Goal: Information Seeking & Learning: Learn about a topic

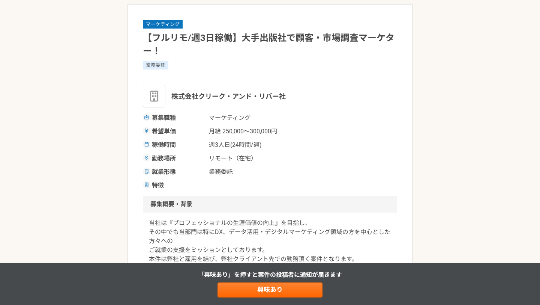
scroll to position [40, 0]
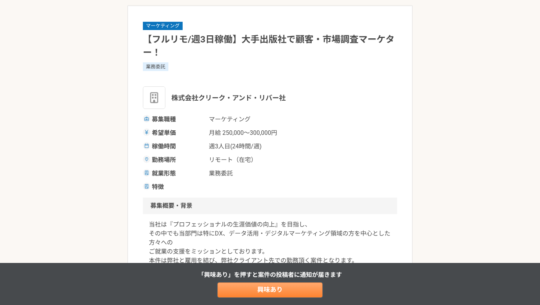
click at [250, 290] on link "興味あり" at bounding box center [270, 289] width 105 height 15
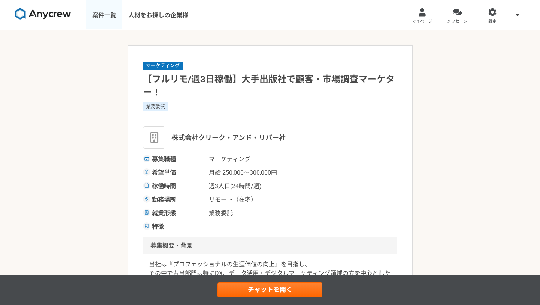
click at [109, 13] on link "案件一覧" at bounding box center [104, 15] width 36 height 30
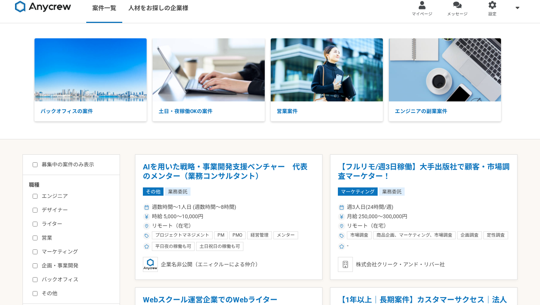
scroll to position [14, 0]
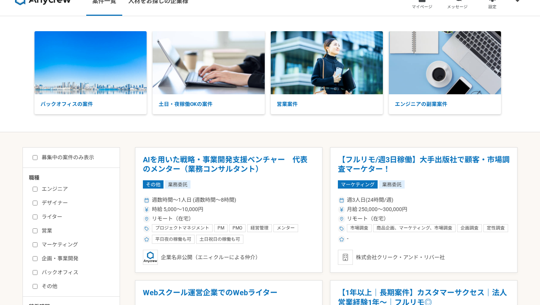
click at [63, 242] on label "マーケティング" at bounding box center [76, 245] width 86 height 8
click at [38, 242] on input "マーケティング" at bounding box center [35, 244] width 5 height 5
checkbox input "true"
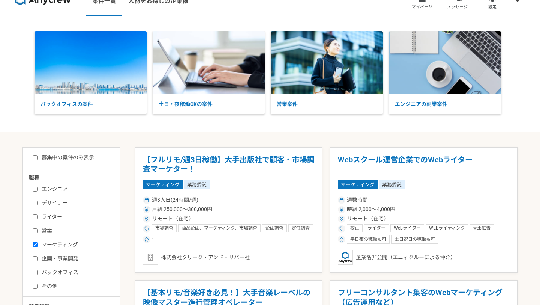
click at [34, 257] on input "企画・事業開発" at bounding box center [35, 258] width 5 height 5
checkbox input "true"
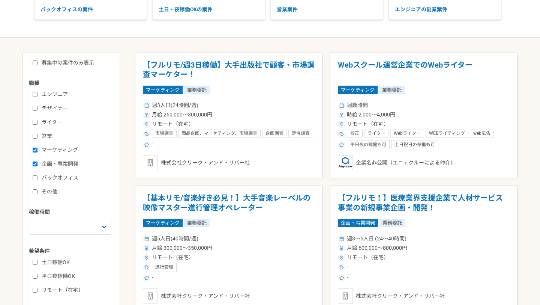
scroll to position [110, 0]
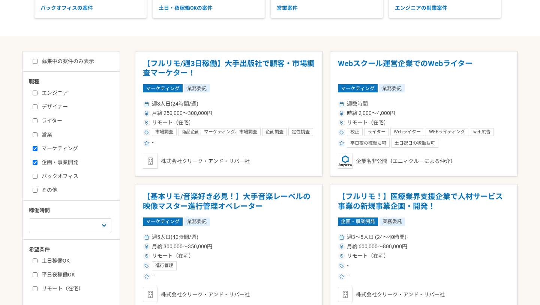
click at [36, 176] on input "バックオフィス" at bounding box center [35, 176] width 5 height 5
checkbox input "true"
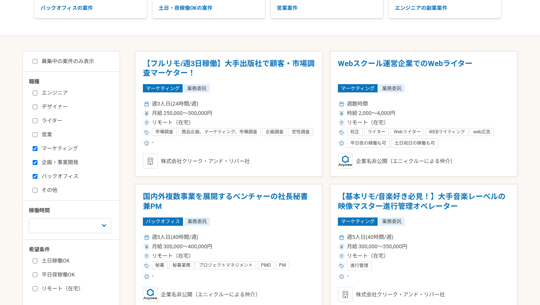
click at [35, 191] on input "その他" at bounding box center [35, 190] width 5 height 5
checkbox input "true"
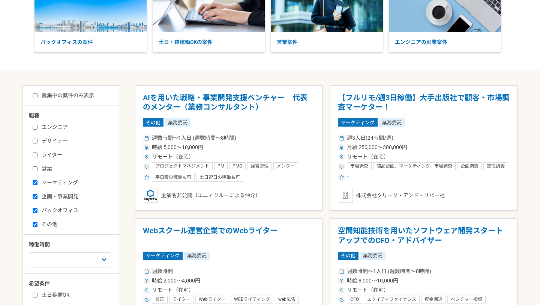
scroll to position [75, 0]
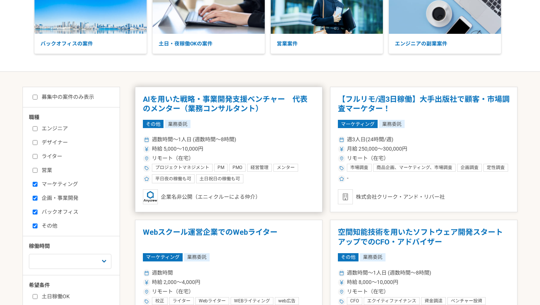
click at [196, 117] on article "AIを用いた戦略・事業開発支援ベンチャー　代表のメンター（業務コンサルタント） その他 業務委託 週数時間〜1人日 (週数時間〜8時間) 時給 5,000〜1…" at bounding box center [229, 150] width 188 height 126
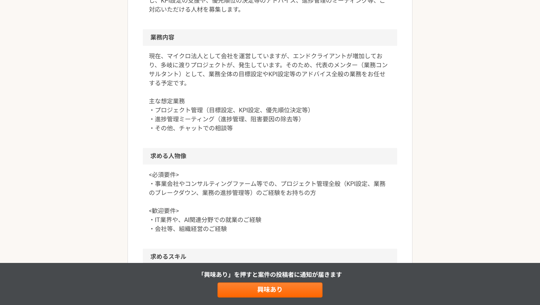
scroll to position [310, 0]
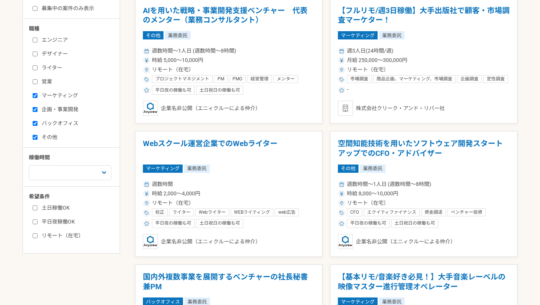
scroll to position [164, 0]
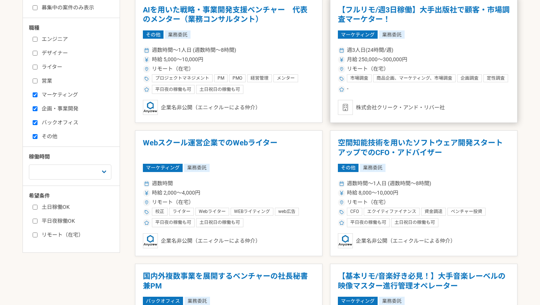
click at [390, 93] on div "-" at bounding box center [424, 89] width 172 height 9
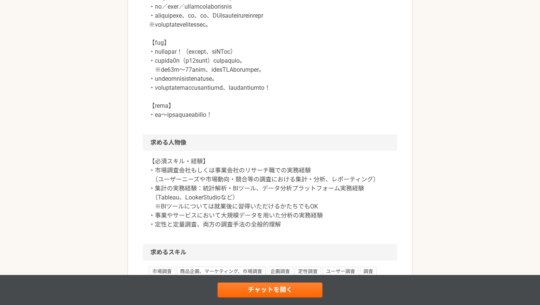
scroll to position [387, 0]
